Goal: Transaction & Acquisition: Purchase product/service

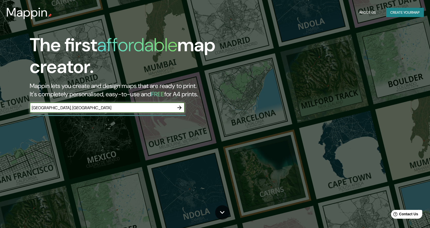
type input "[GEOGRAPHIC_DATA], [GEOGRAPHIC_DATA]"
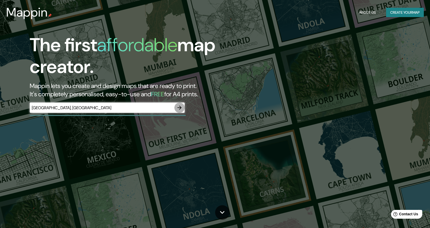
click at [180, 108] on icon "button" at bounding box center [179, 107] width 4 height 4
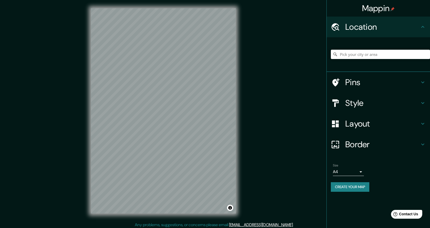
click at [368, 55] on input "Pick your city or area" at bounding box center [380, 54] width 99 height 9
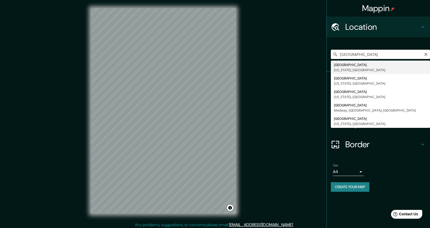
type input "[GEOGRAPHIC_DATA], [US_STATE], [GEOGRAPHIC_DATA]"
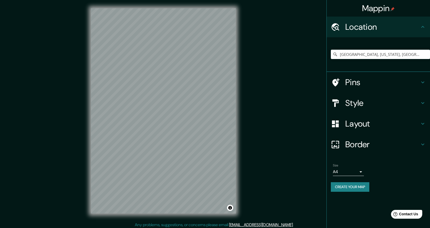
scroll to position [2, 0]
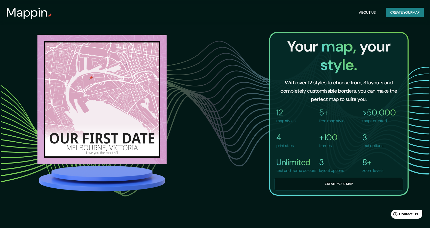
scroll to position [413, 0]
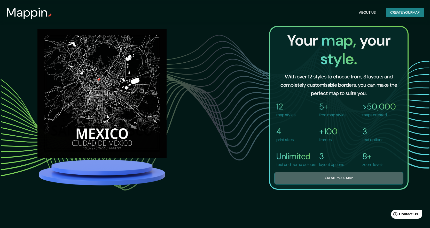
click at [346, 184] on button "Create your map" at bounding box center [338, 178] width 129 height 13
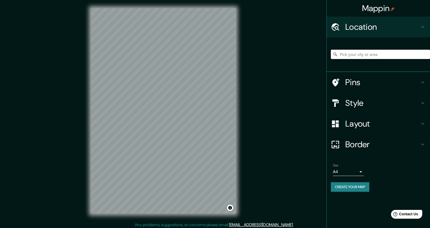
click at [359, 103] on h4 "Style" at bounding box center [382, 103] width 74 height 10
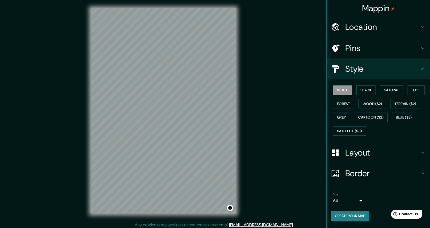
click at [358, 154] on h4 "Layout" at bounding box center [382, 152] width 74 height 10
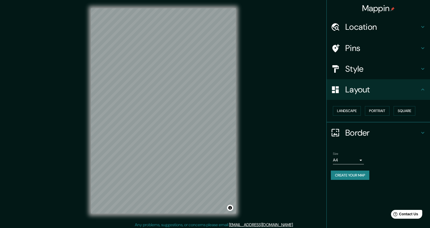
click at [367, 132] on h4 "Border" at bounding box center [382, 132] width 74 height 10
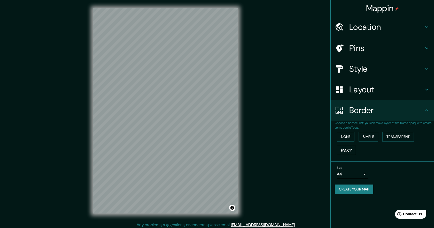
click at [361, 175] on body "Mappin Location Pins Style Layout Border Choose a border. Hint : you can make l…" at bounding box center [217, 114] width 434 height 228
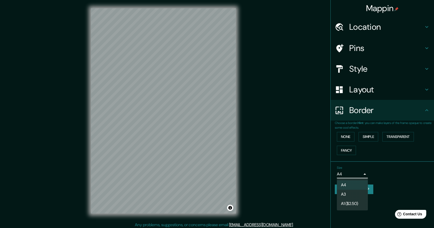
click at [400, 174] on div at bounding box center [217, 114] width 434 height 228
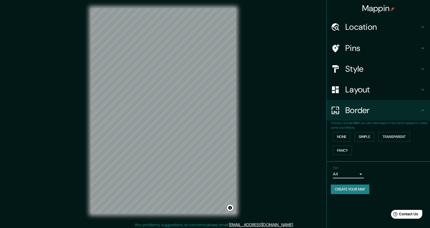
click at [366, 27] on h4 "Location" at bounding box center [382, 27] width 74 height 10
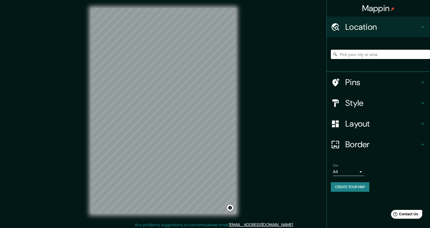
click at [364, 53] on input "Pick your city or area" at bounding box center [380, 54] width 99 height 9
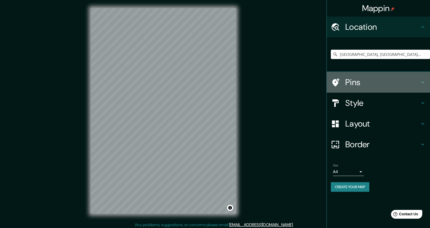
click at [354, 83] on h4 "Pins" at bounding box center [382, 82] width 74 height 10
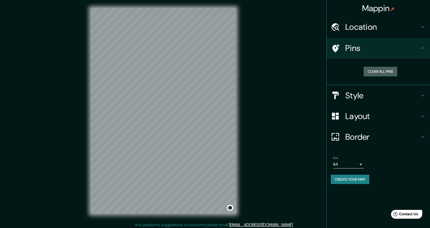
click at [378, 69] on button "Clear all pins" at bounding box center [381, 72] width 34 height 10
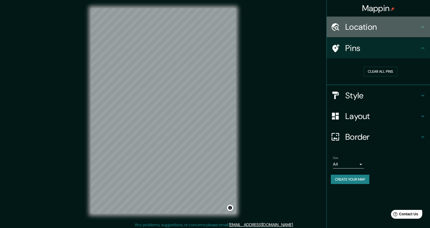
click at [366, 29] on h4 "Location" at bounding box center [382, 27] width 74 height 10
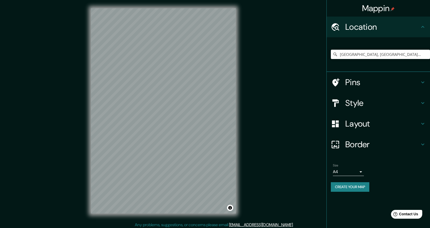
drag, startPoint x: 405, startPoint y: 52, endPoint x: 314, endPoint y: 53, distance: 90.9
click at [316, 54] on div "Mappin Location [GEOGRAPHIC_DATA], [GEOGRAPHIC_DATA], [GEOGRAPHIC_DATA] Pins St…" at bounding box center [215, 115] width 430 height 230
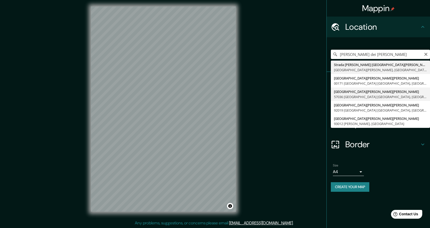
scroll to position [2, 0]
click at [348, 53] on input "[PERSON_NAME] dei [PERSON_NAME]" at bounding box center [380, 54] width 99 height 9
type input "Sant'[PERSON_NAME] dei Lombardi, [GEOGRAPHIC_DATA], [GEOGRAPHIC_DATA]"
